Goal: Information Seeking & Learning: Learn about a topic

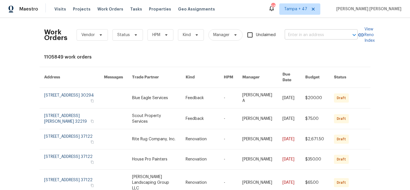
click at [293, 35] on input "text" at bounding box center [313, 35] width 57 height 9
paste input "[STREET_ADDRESS]"
type input "[STREET_ADDRESS]"
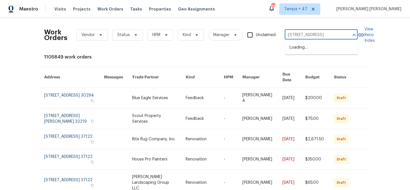
scroll to position [0, 7]
click at [297, 47] on li "[STREET_ADDRESS]" at bounding box center [321, 47] width 73 height 9
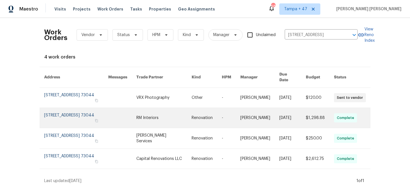
click at [251, 117] on link at bounding box center [259, 118] width 39 height 20
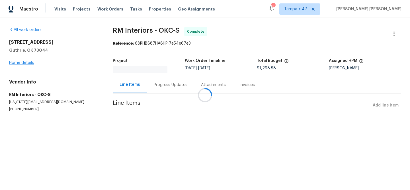
click at [29, 61] on div at bounding box center [205, 95] width 410 height 190
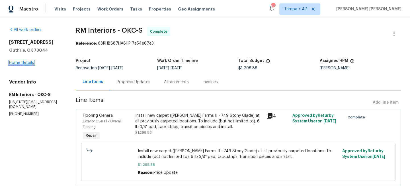
click at [28, 62] on link "Home details" at bounding box center [21, 63] width 25 height 4
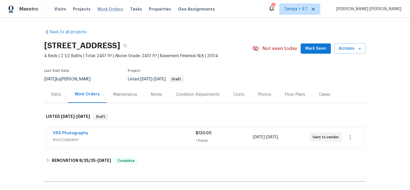
click at [104, 8] on span "Work Orders" at bounding box center [110, 9] width 26 height 6
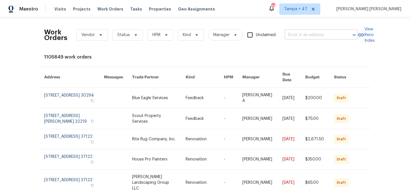
click at [302, 37] on input "text" at bounding box center [313, 35] width 57 height 9
paste input "[STREET_ADDRESS]"
type input "[STREET_ADDRESS]"
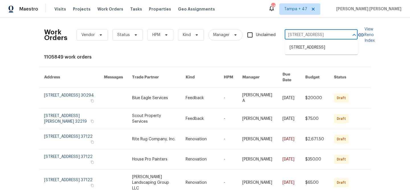
scroll to position [0, 7]
click at [308, 51] on li "[STREET_ADDRESS]" at bounding box center [321, 47] width 73 height 9
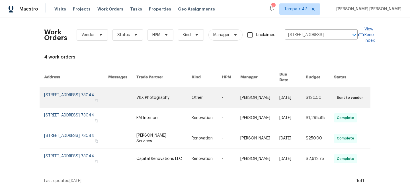
click at [300, 101] on link at bounding box center [292, 98] width 26 height 20
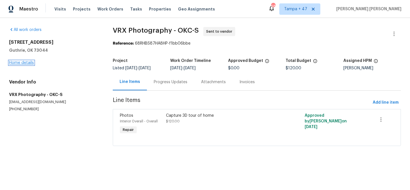
click at [22, 63] on link "Home details" at bounding box center [21, 63] width 25 height 4
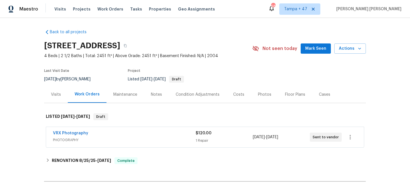
scroll to position [65, 0]
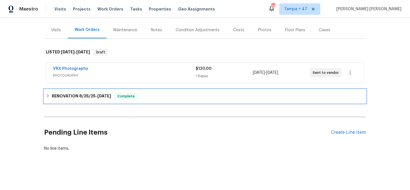
click at [116, 98] on span "Complete" at bounding box center [126, 97] width 22 height 6
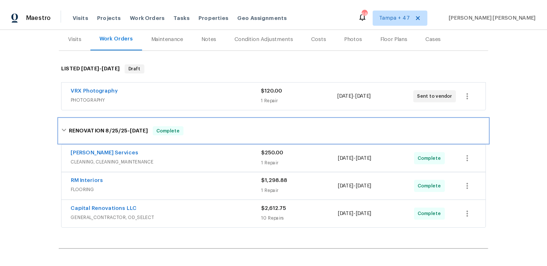
scroll to position [18, 0]
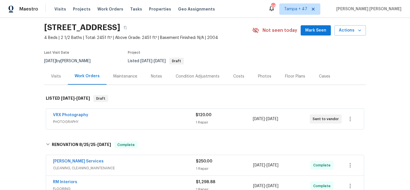
click at [61, 77] on div "Visits" at bounding box center [56, 76] width 24 height 17
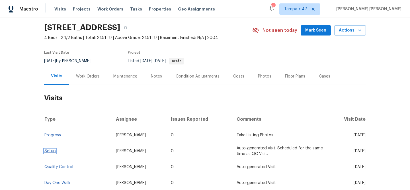
click at [50, 151] on link "Setup" at bounding box center [49, 151] width 11 height 4
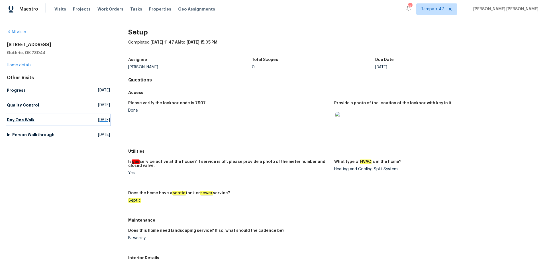
click at [31, 122] on h5 "Day One Walk" at bounding box center [21, 120] width 28 height 6
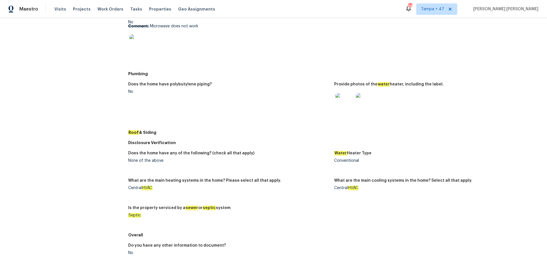
scroll to position [191, 0]
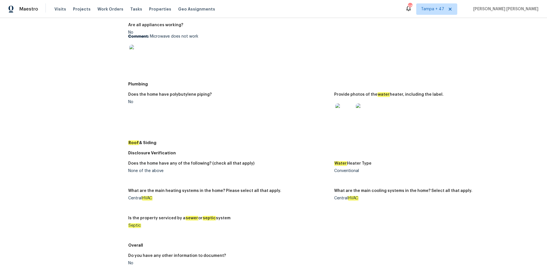
click at [366, 111] on img at bounding box center [365, 112] width 18 height 18
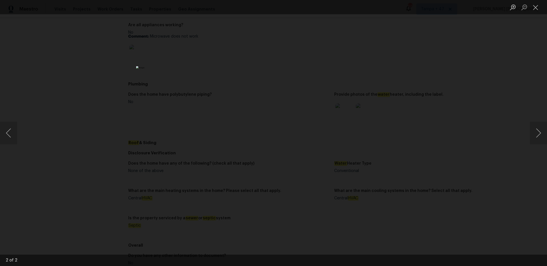
click at [67, 108] on div "Lightbox" at bounding box center [273, 133] width 547 height 266
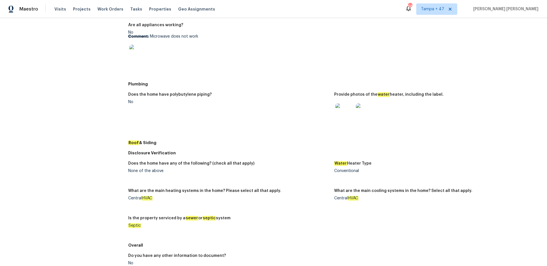
click at [67, 108] on div "All visits 8 Summit Rd Guthrie, OK 73044 Home details Other Visits Progress Tue…" at bounding box center [58, 90] width 103 height 502
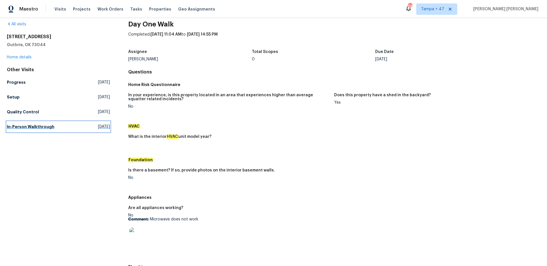
click at [40, 130] on link "In-Person Walkthrough Tue, Jul 08 2025" at bounding box center [58, 127] width 103 height 10
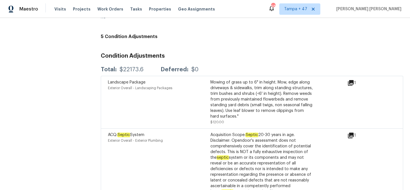
scroll to position [1380, 0]
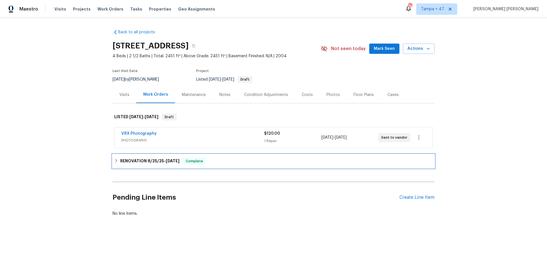
click at [156, 158] on h6 "RENOVATION [DATE] - [DATE]" at bounding box center [149, 161] width 59 height 7
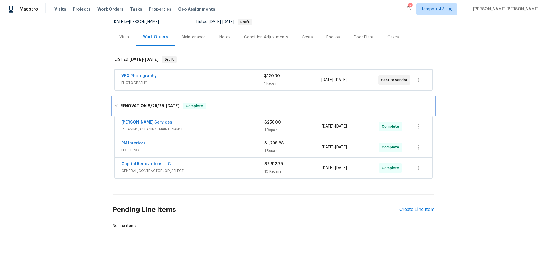
scroll to position [59, 0]
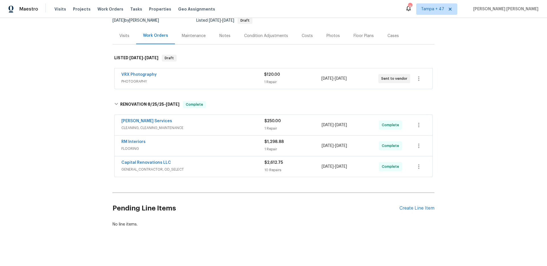
click at [219, 173] on div "Capital Renovations LLC GENERAL_CONTRACTOR, OD_SELECT" at bounding box center [192, 167] width 143 height 14
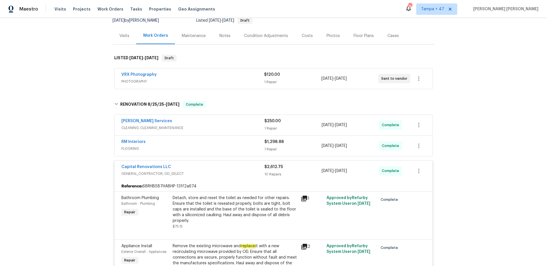
click at [241, 151] on span "FLOORING" at bounding box center [192, 149] width 143 height 6
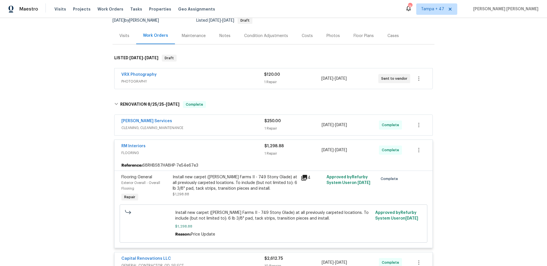
click at [255, 124] on div "[PERSON_NAME] Services" at bounding box center [192, 121] width 143 height 7
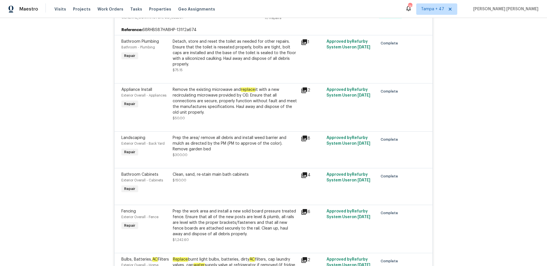
scroll to position [461, 0]
click at [207, 98] on div "Remove the existing microwave and replace it with a new recirculating microwave…" at bounding box center [235, 101] width 125 height 28
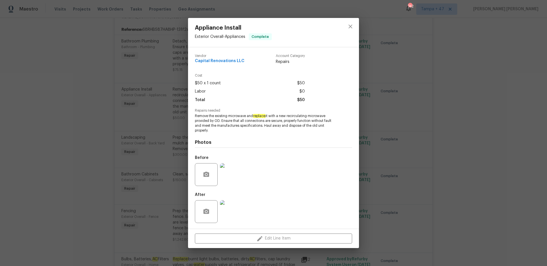
click at [229, 179] on img at bounding box center [231, 174] width 23 height 23
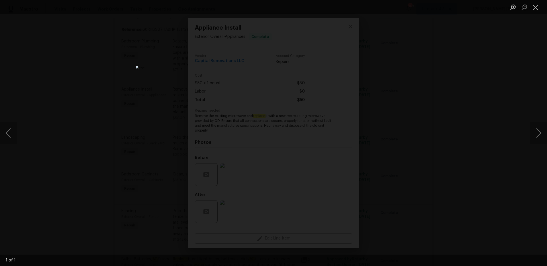
click at [400, 158] on div "Lightbox" at bounding box center [273, 133] width 547 height 266
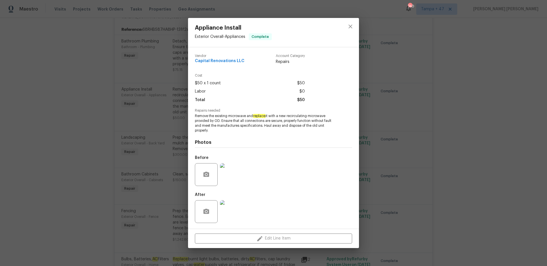
click at [400, 158] on div "Appliance Install Exterior Overall - Appliances Complete Vendor Capital Renovat…" at bounding box center [273, 133] width 547 height 266
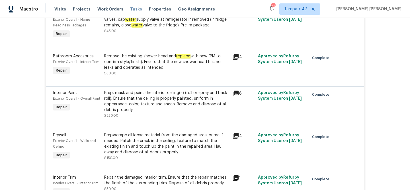
scroll to position [706, 0]
